Goal: Task Accomplishment & Management: Manage account settings

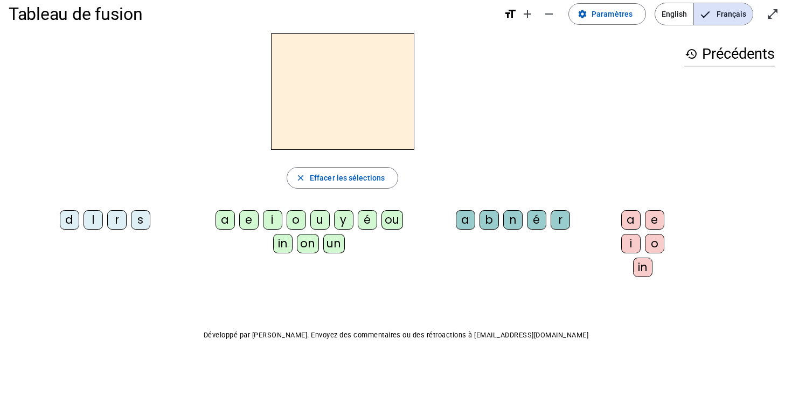
scroll to position [13, 0]
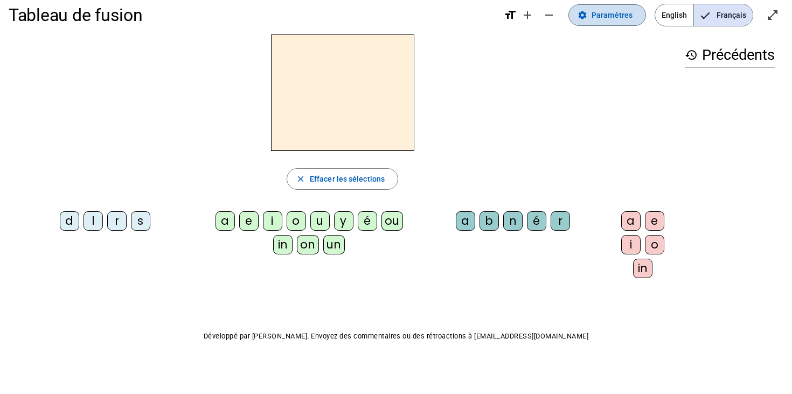
click at [600, 20] on span "Paramètres" at bounding box center [612, 15] width 41 height 13
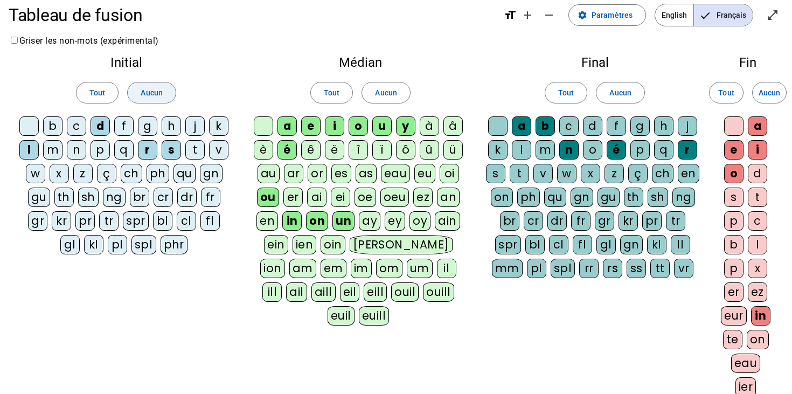
click at [154, 84] on span at bounding box center [151, 93] width 47 height 26
click at [380, 93] on span "Aucun" at bounding box center [386, 92] width 22 height 13
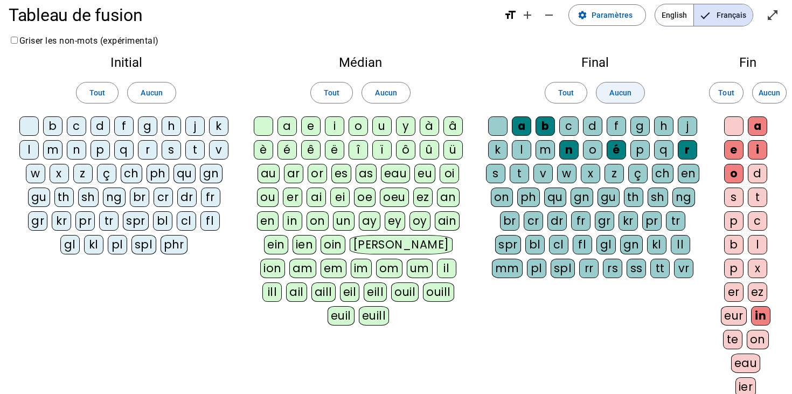
click at [622, 88] on span "Aucun" at bounding box center [621, 92] width 22 height 13
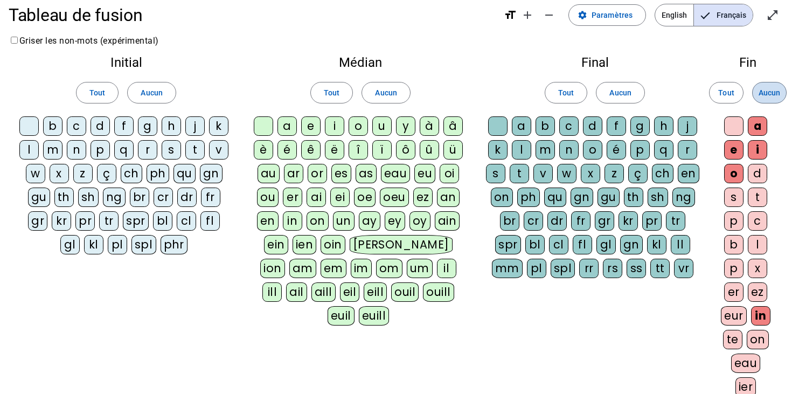
click at [776, 98] on span "Aucun" at bounding box center [770, 92] width 22 height 13
click at [291, 127] on div "a" at bounding box center [287, 125] width 19 height 19
click at [30, 152] on div "l" at bounding box center [28, 149] width 19 height 19
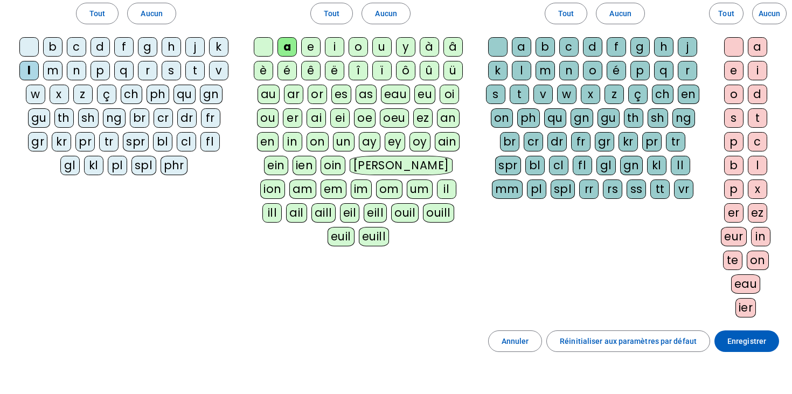
scroll to position [163, 0]
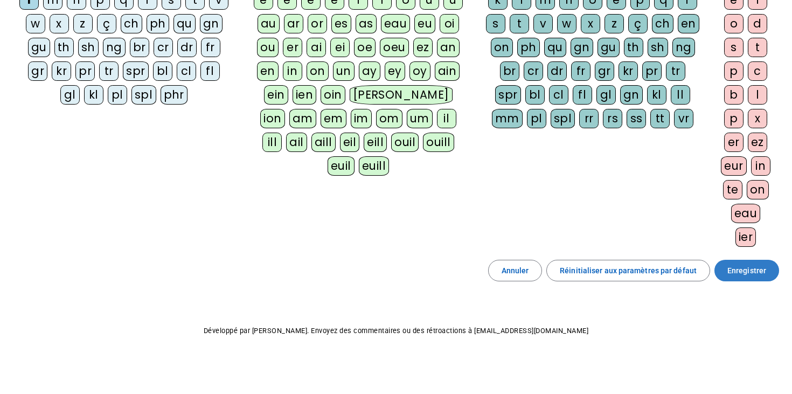
click at [749, 274] on span "Enregistrer" at bounding box center [747, 270] width 39 height 13
